Goal: Find contact information: Find contact information

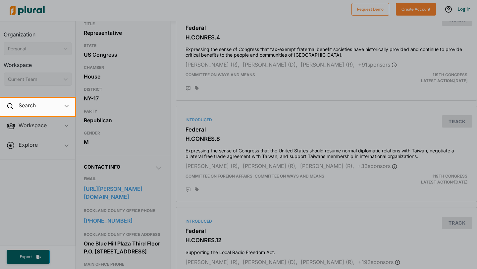
scroll to position [73, 0]
click at [109, 175] on div at bounding box center [238, 192] width 477 height 153
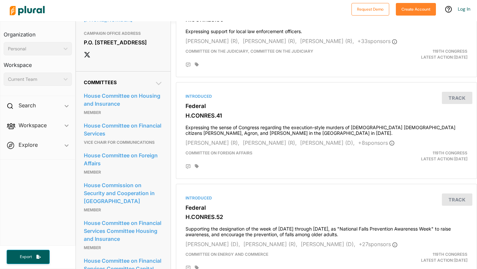
scroll to position [497, 0]
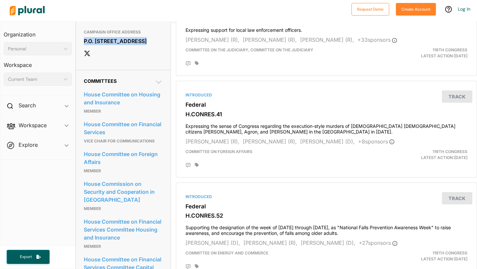
drag, startPoint x: 106, startPoint y: 80, endPoint x: 80, endPoint y: 55, distance: 36.3
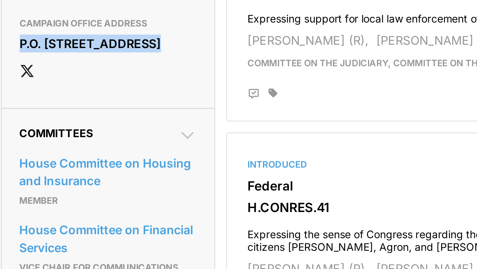
scroll to position [472, 0]
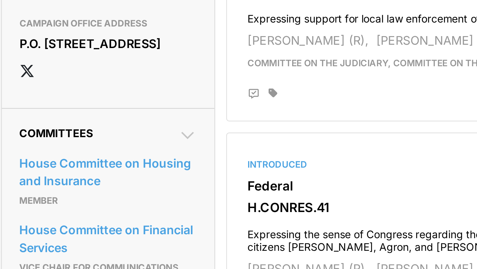
click at [139, 62] on h3 "CAMPAIGN OFFICE ADDRESS" at bounding box center [123, 58] width 79 height 8
